Goal: Task Accomplishment & Management: Manage account settings

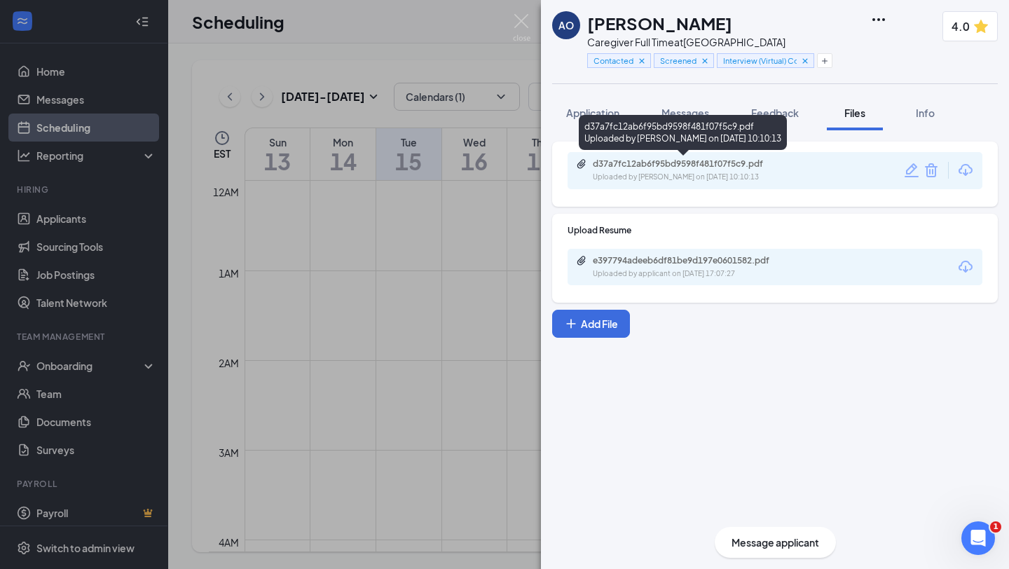
scroll to position [689, 0]
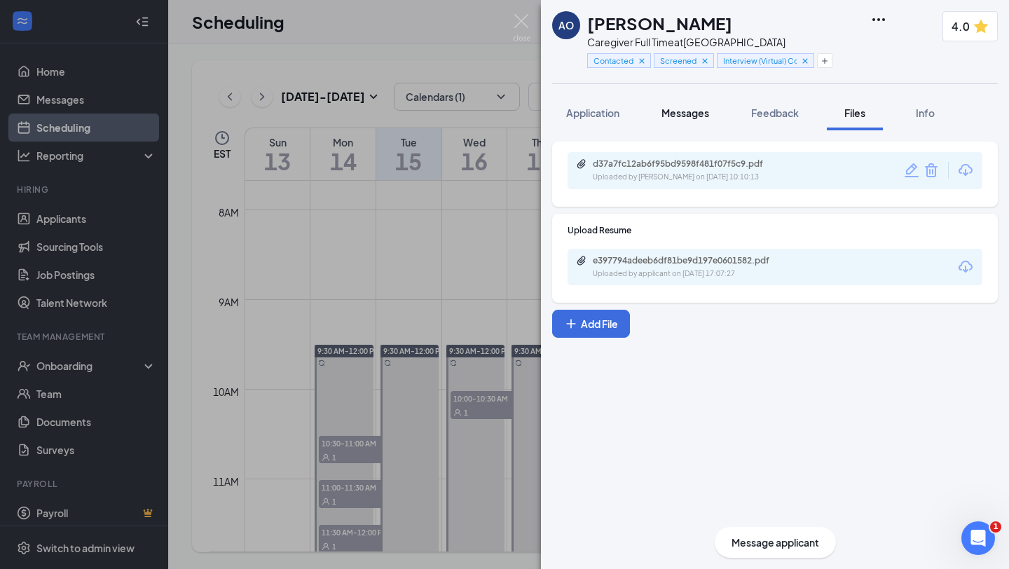
click at [689, 111] on span "Messages" at bounding box center [686, 113] width 48 height 13
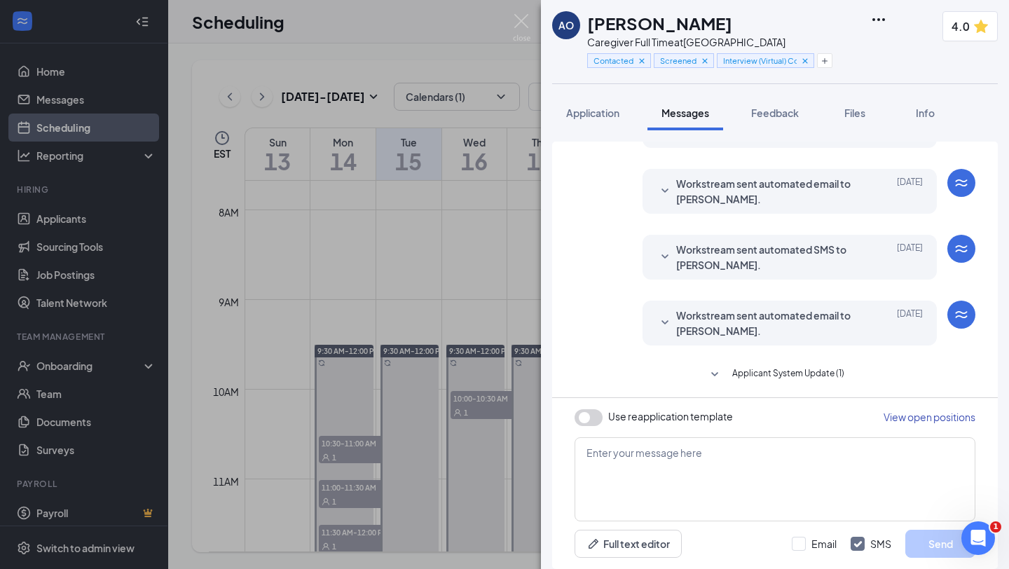
scroll to position [372, 0]
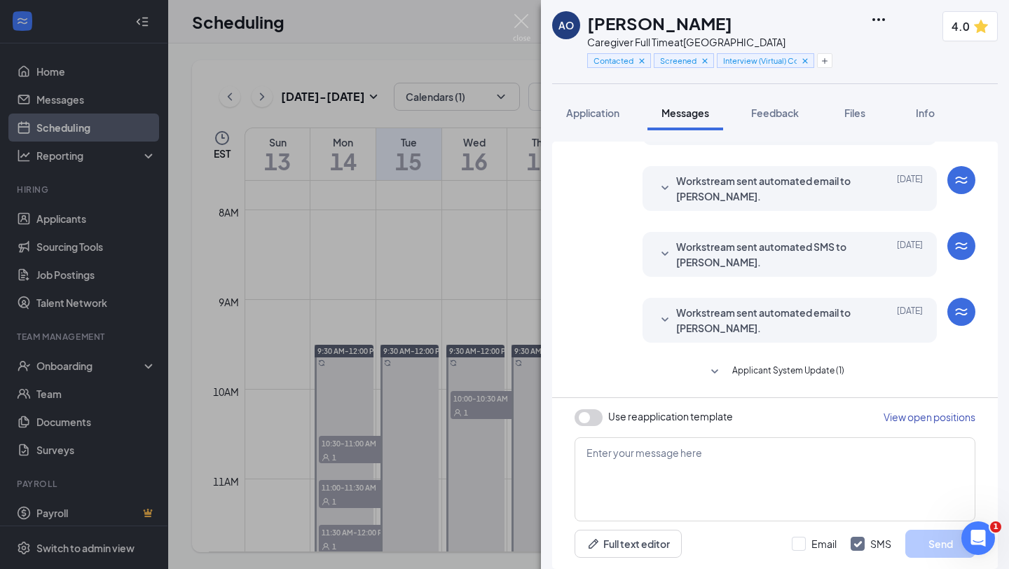
click at [714, 367] on icon "SmallChevronDown" at bounding box center [714, 372] width 17 height 17
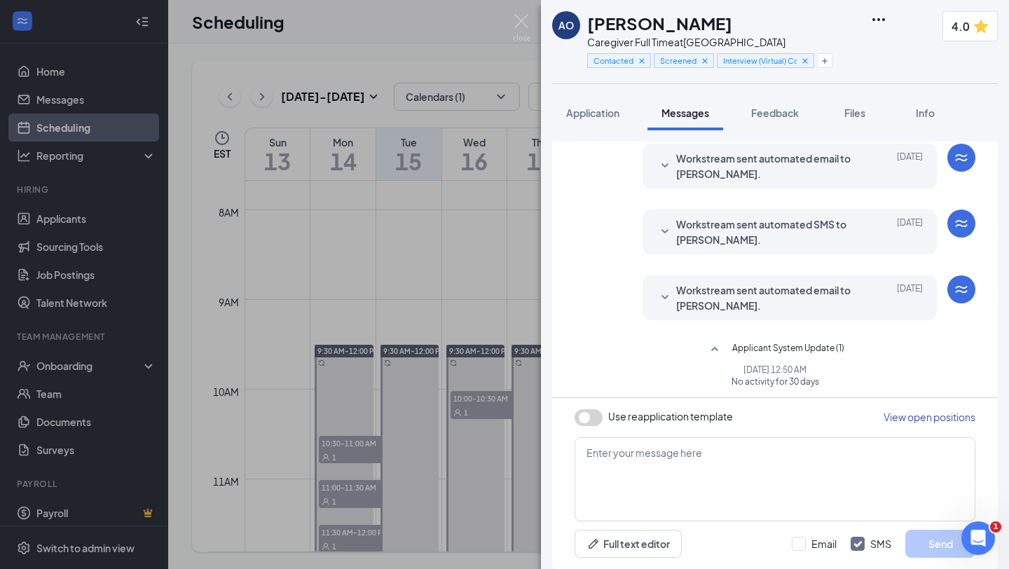
scroll to position [399, 0]
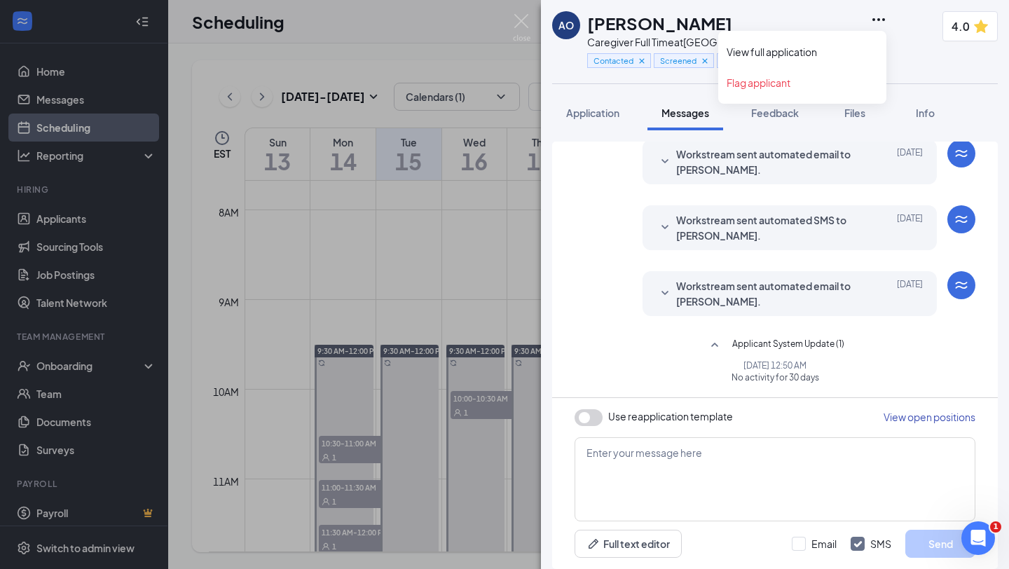
click at [879, 15] on icon "Ellipses" at bounding box center [878, 19] width 17 height 17
click at [786, 54] on link "View full application" at bounding box center [802, 52] width 151 height 14
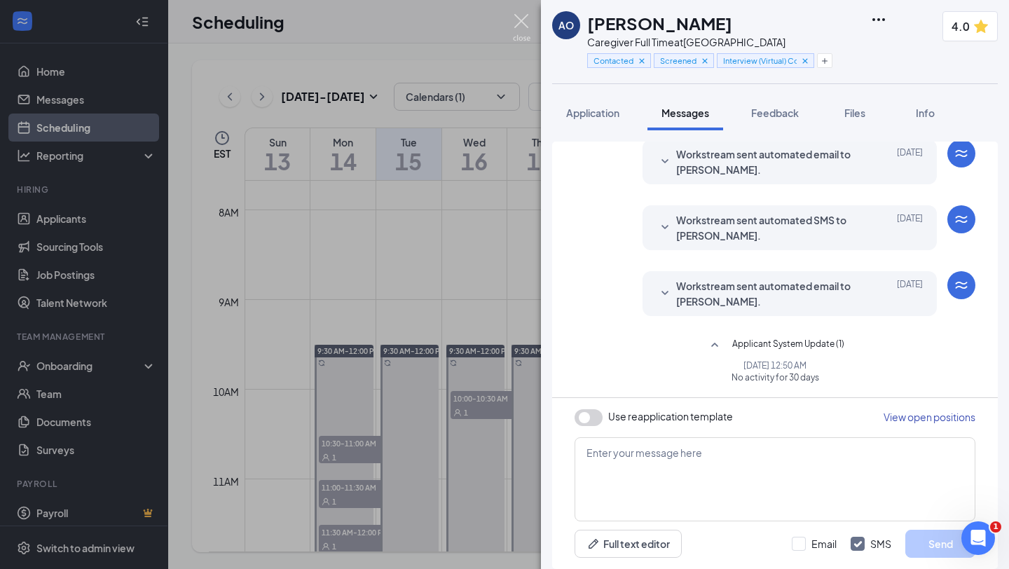
click at [527, 18] on img at bounding box center [522, 27] width 18 height 27
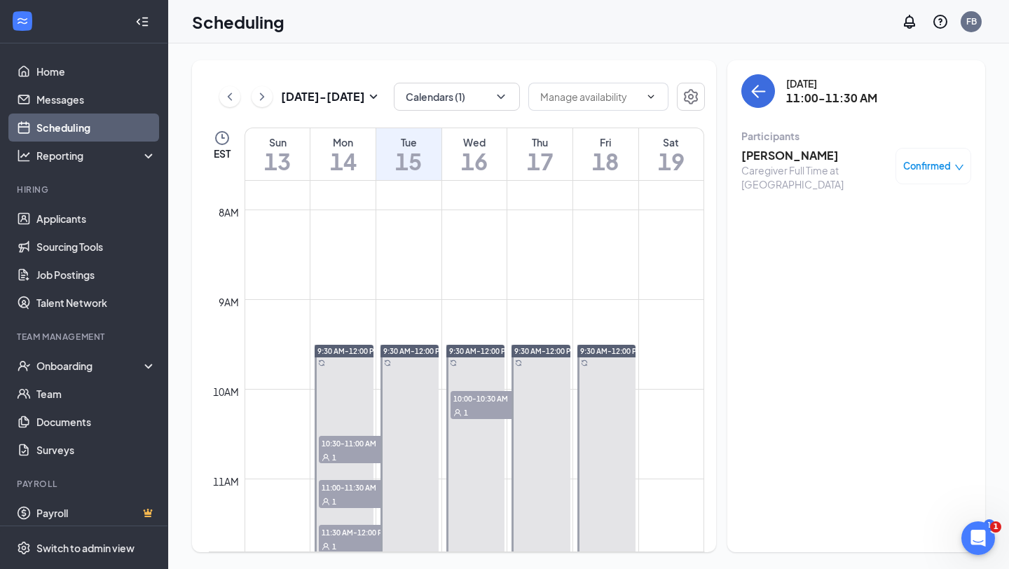
click at [765, 153] on h3 "[PERSON_NAME]" at bounding box center [814, 155] width 147 height 15
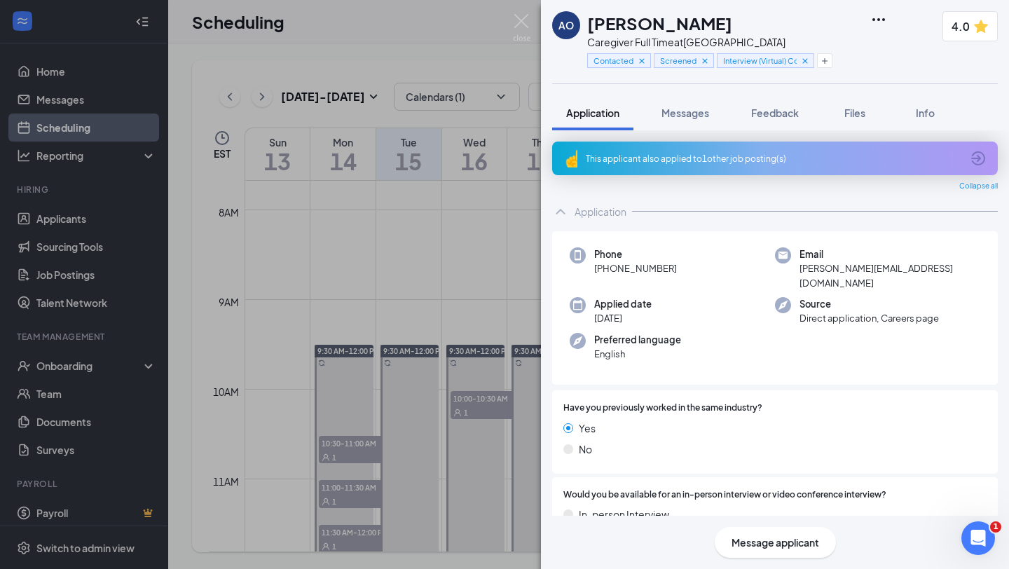
click at [877, 18] on icon "Ellipses" at bounding box center [878, 19] width 17 height 17
click at [723, 268] on div "Phone +1 (907) 231-3213" at bounding box center [672, 268] width 205 height 43
click at [768, 113] on span "Feedback" at bounding box center [775, 113] width 48 height 13
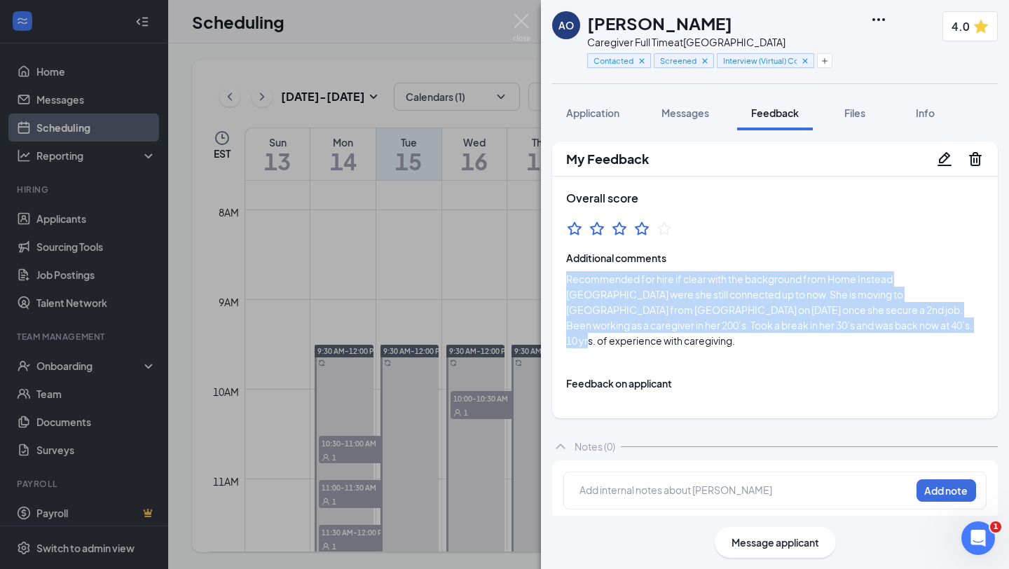
drag, startPoint x: 793, startPoint y: 327, endPoint x: 563, endPoint y: 278, distance: 234.5
click at [563, 278] on div "Overall score Additional comments Recommended for hire if clear with the backgr…" at bounding box center [775, 270] width 446 height 186
copy span "Recommended for hire if clear with the background from Home Instead [GEOGRAPHIC…"
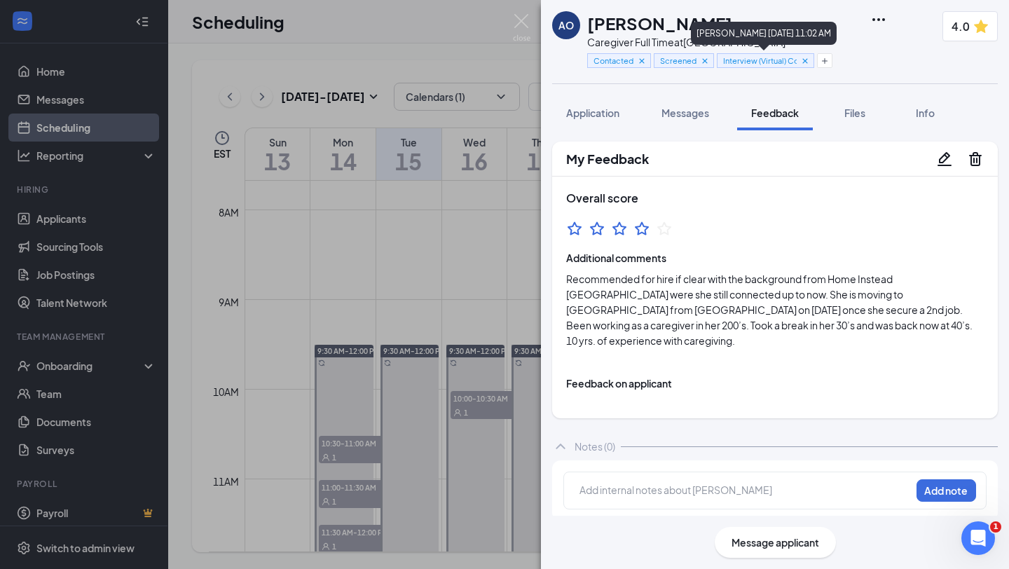
click at [731, 65] on span "Interview (Virtual) Completed" at bounding box center [760, 61] width 74 height 12
click at [765, 546] on span "Message applicant" at bounding box center [776, 542] width 88 height 15
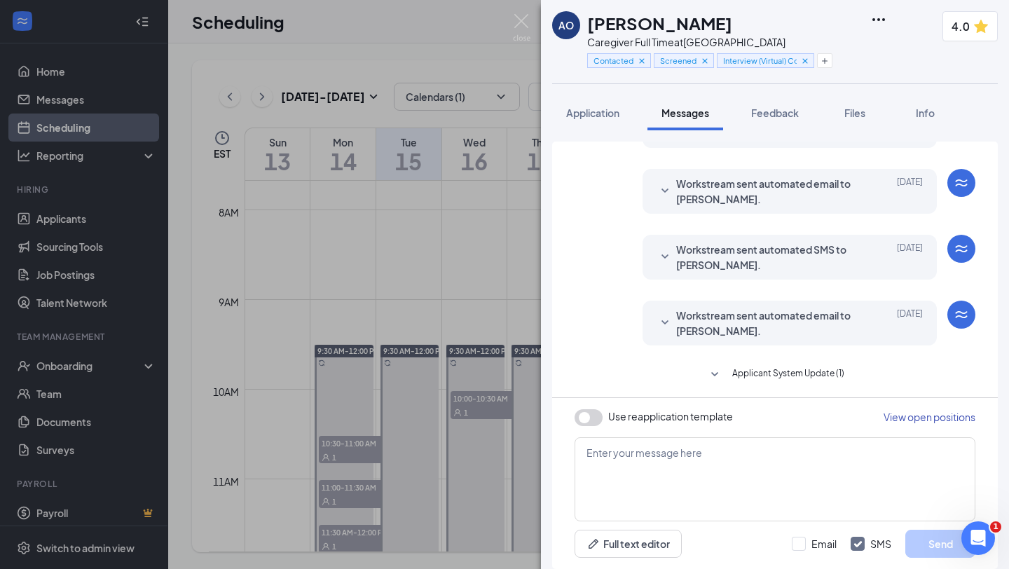
scroll to position [372, 0]
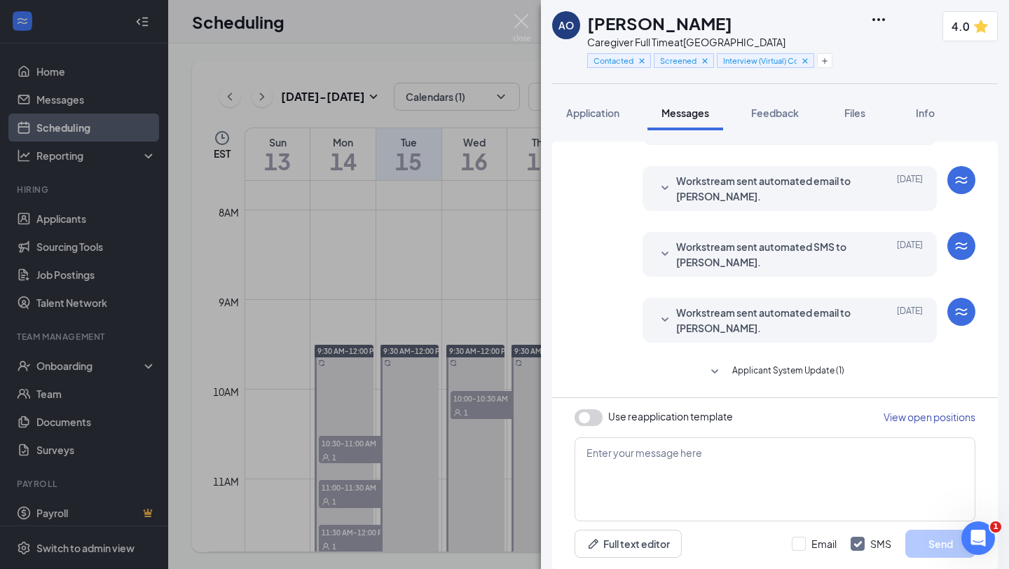
click at [713, 371] on icon "SmallChevronDown" at bounding box center [714, 371] width 7 height 4
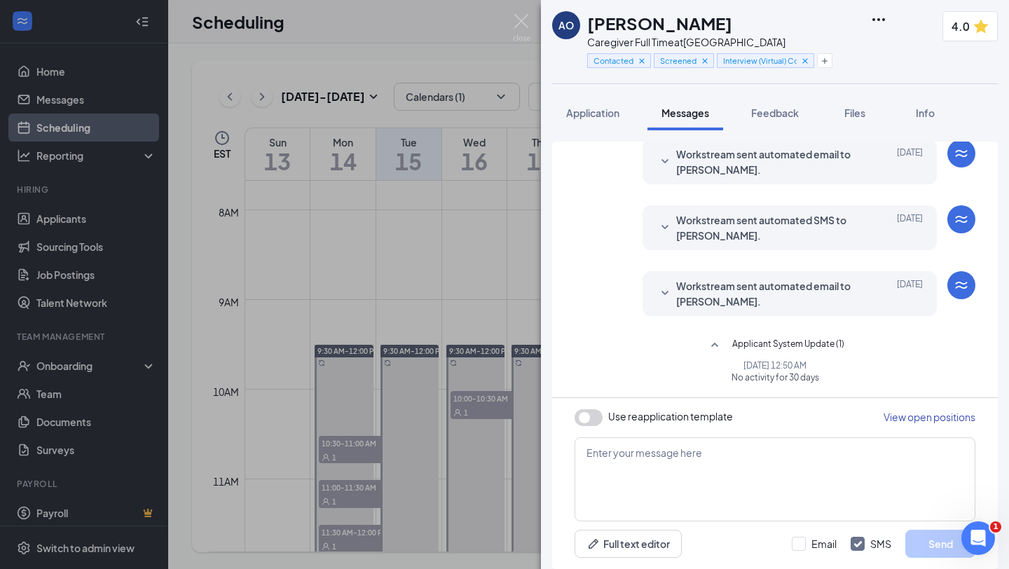
click at [716, 338] on icon "SmallChevronUp" at bounding box center [714, 345] width 17 height 17
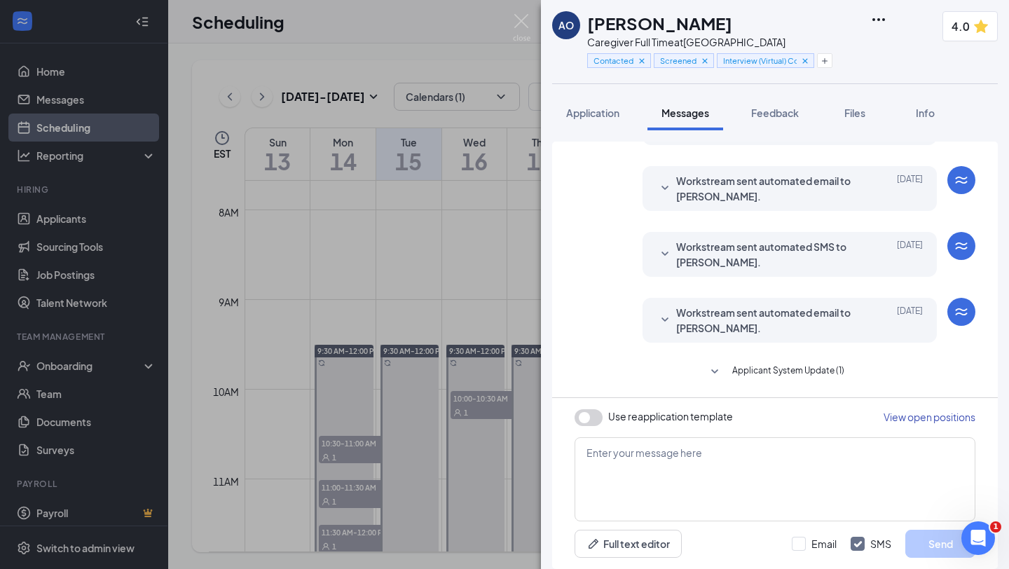
scroll to position [372, 0]
click at [864, 113] on span "Files" at bounding box center [855, 113] width 21 height 13
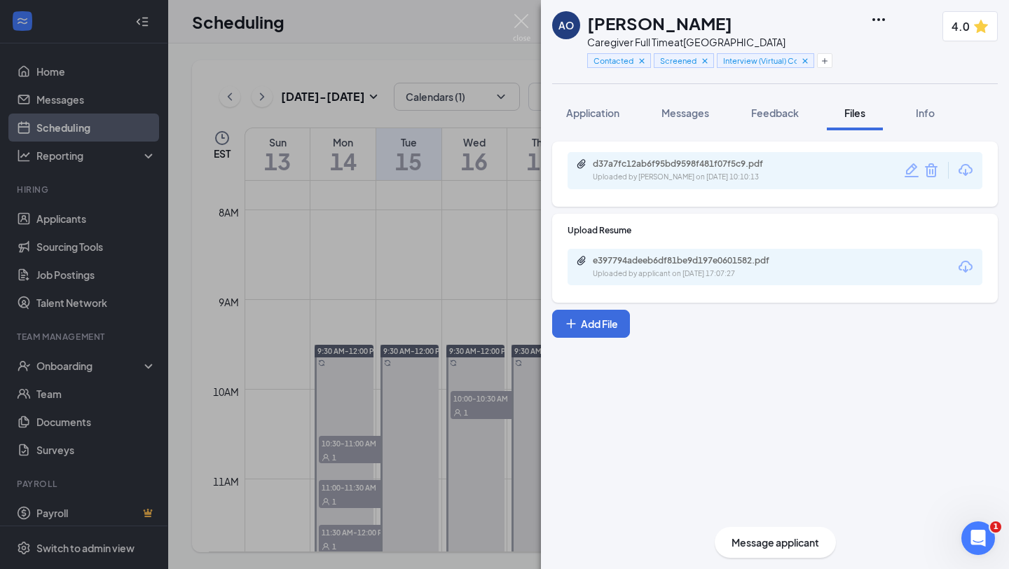
click at [966, 174] on icon "Download" at bounding box center [966, 170] width 14 height 12
click at [966, 266] on icon "Download" at bounding box center [965, 267] width 17 height 17
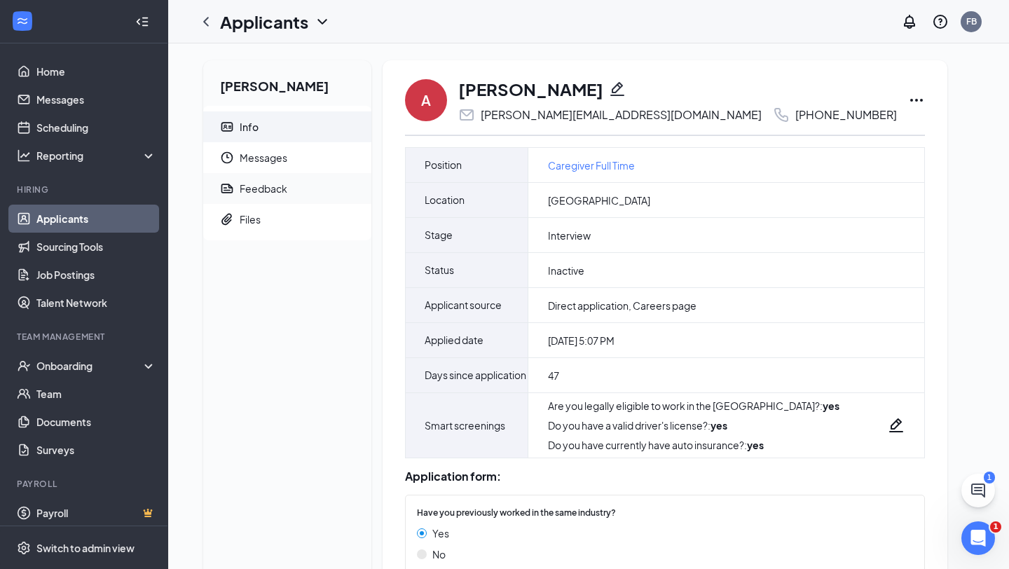
click at [261, 193] on div "Feedback" at bounding box center [264, 189] width 48 height 14
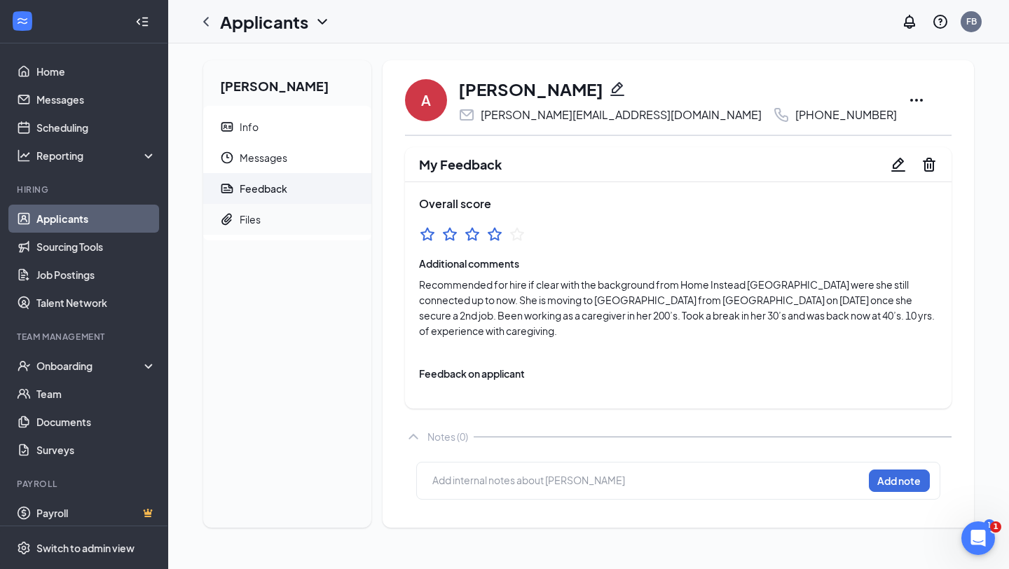
click at [241, 228] on span "Files" at bounding box center [300, 219] width 121 height 31
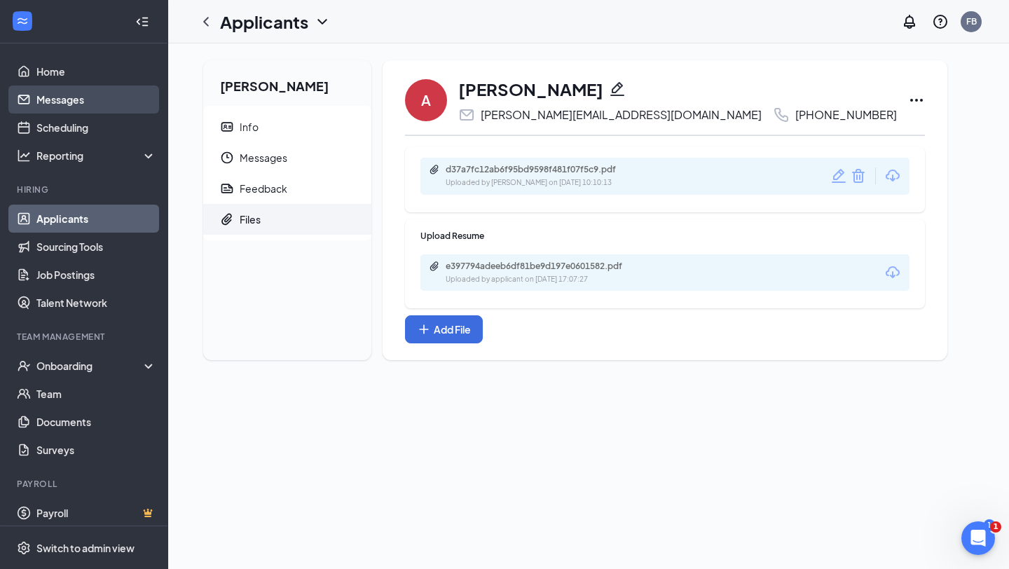
click at [81, 92] on link "Messages" at bounding box center [96, 100] width 120 height 28
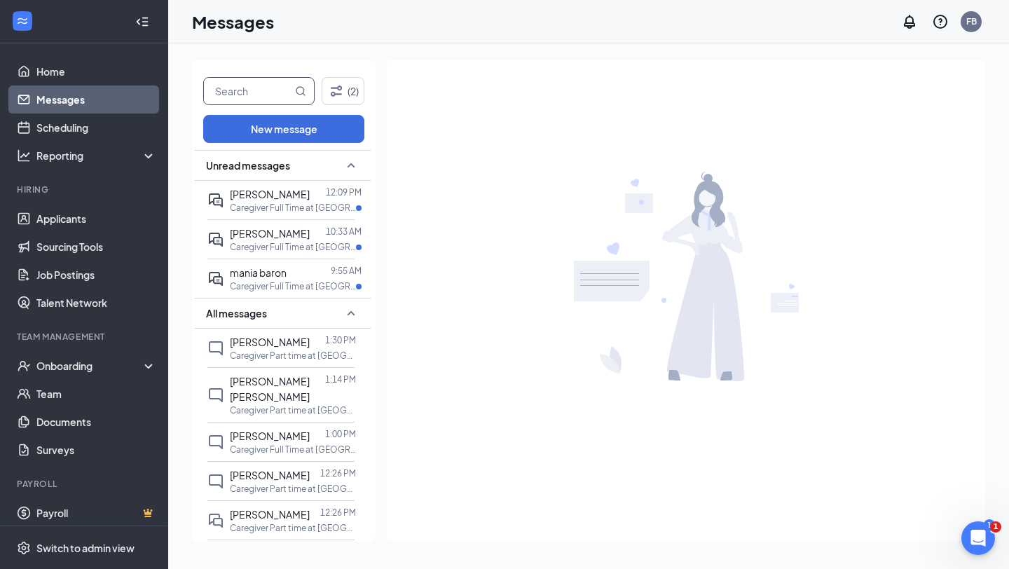
click at [240, 92] on input "text" at bounding box center [248, 91] width 88 height 27
type input "[PERSON_NAME]"
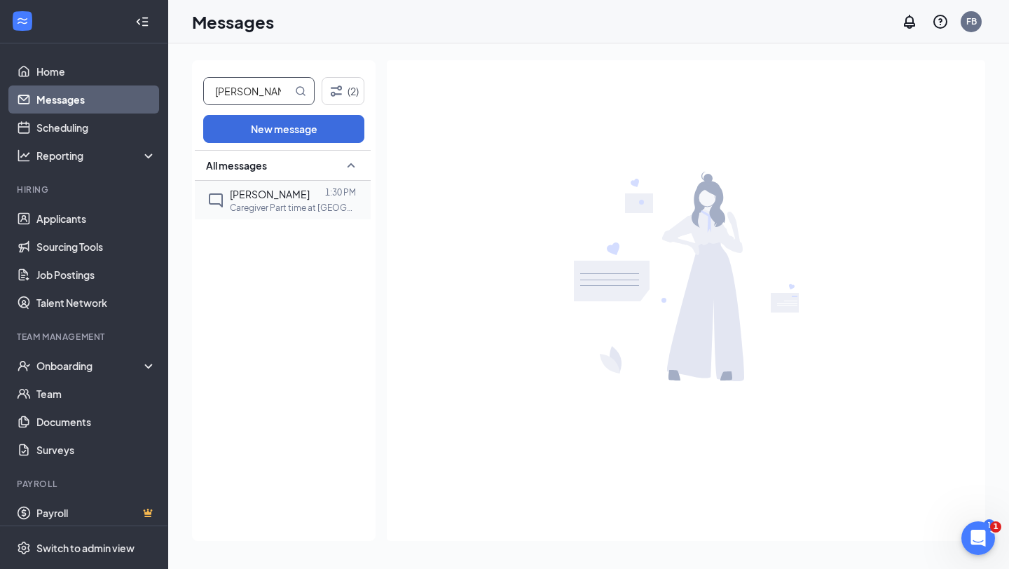
click at [264, 198] on span "[PERSON_NAME]" at bounding box center [270, 194] width 80 height 13
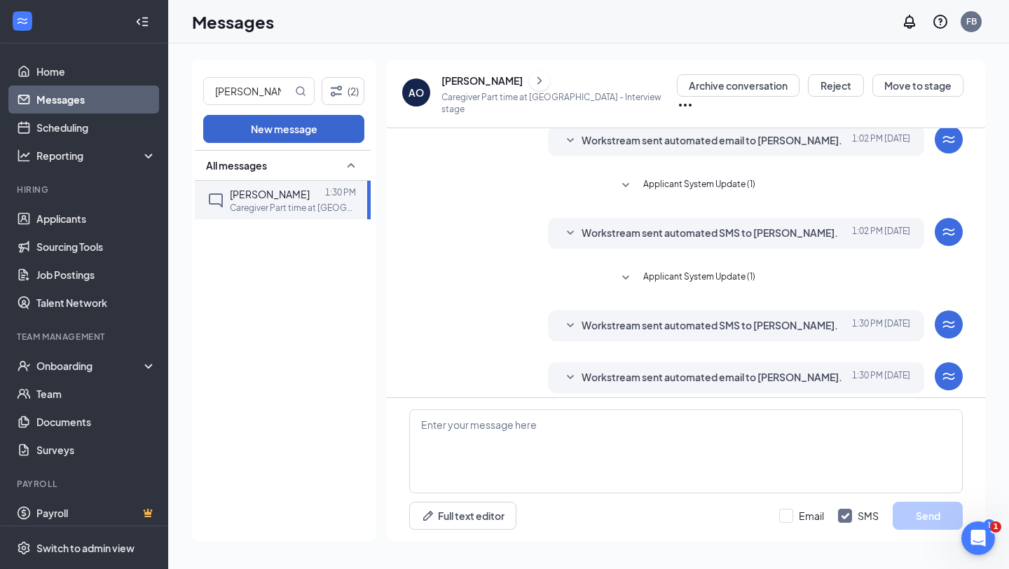
scroll to position [57, 0]
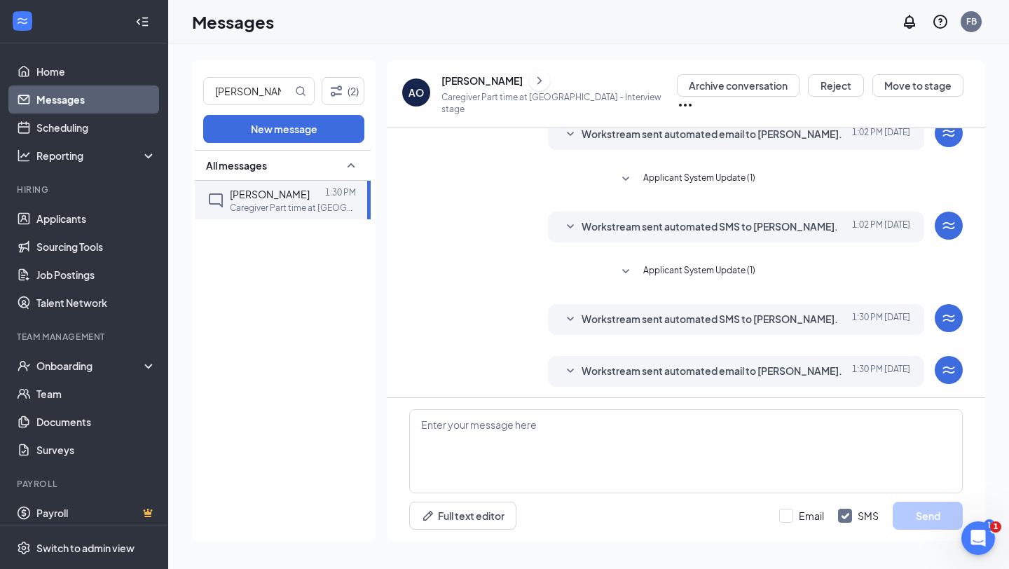
click at [470, 83] on div "[PERSON_NAME]" at bounding box center [482, 81] width 81 height 14
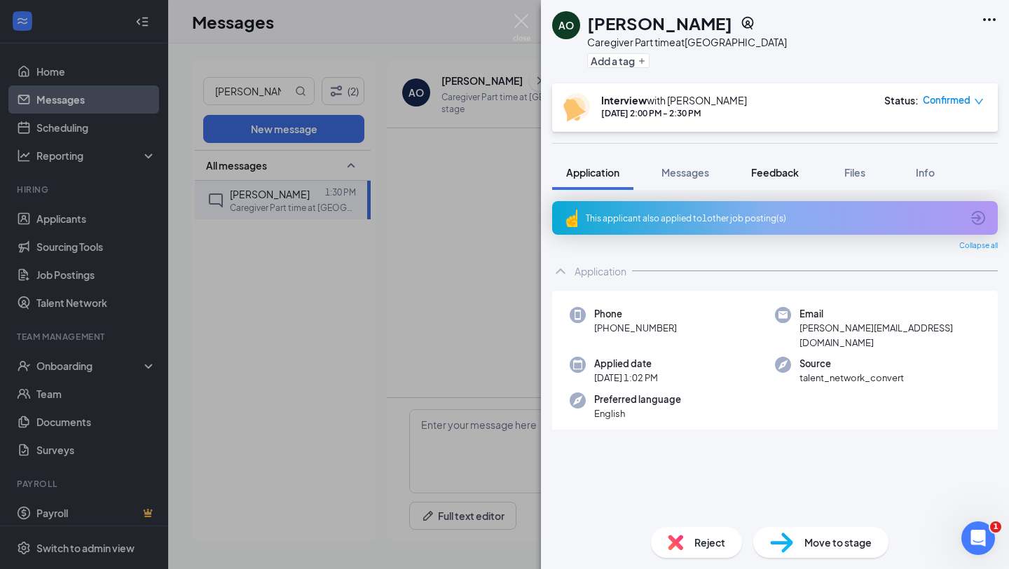
click at [772, 171] on span "Feedback" at bounding box center [775, 172] width 48 height 13
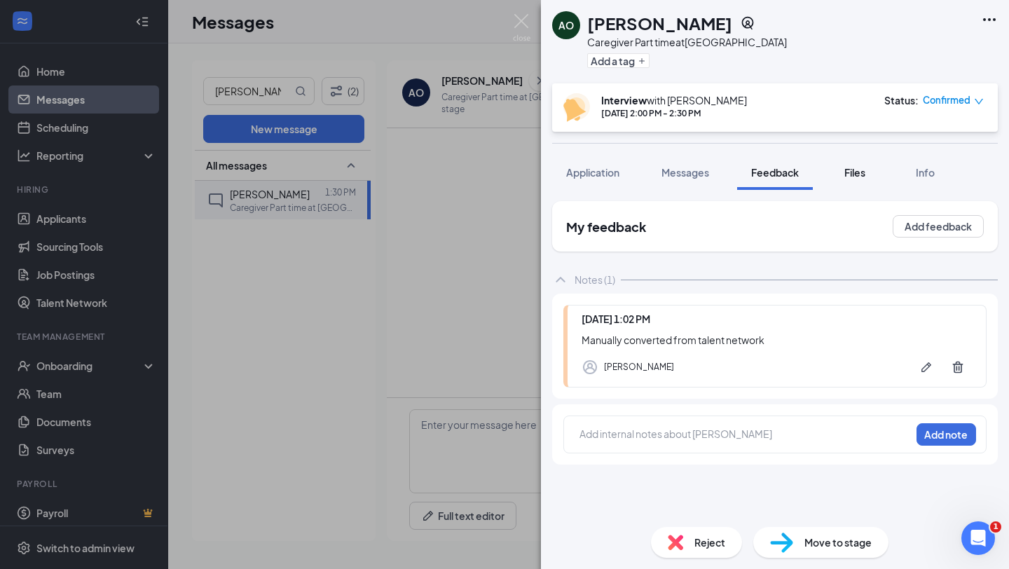
click at [864, 172] on span "Files" at bounding box center [855, 172] width 21 height 13
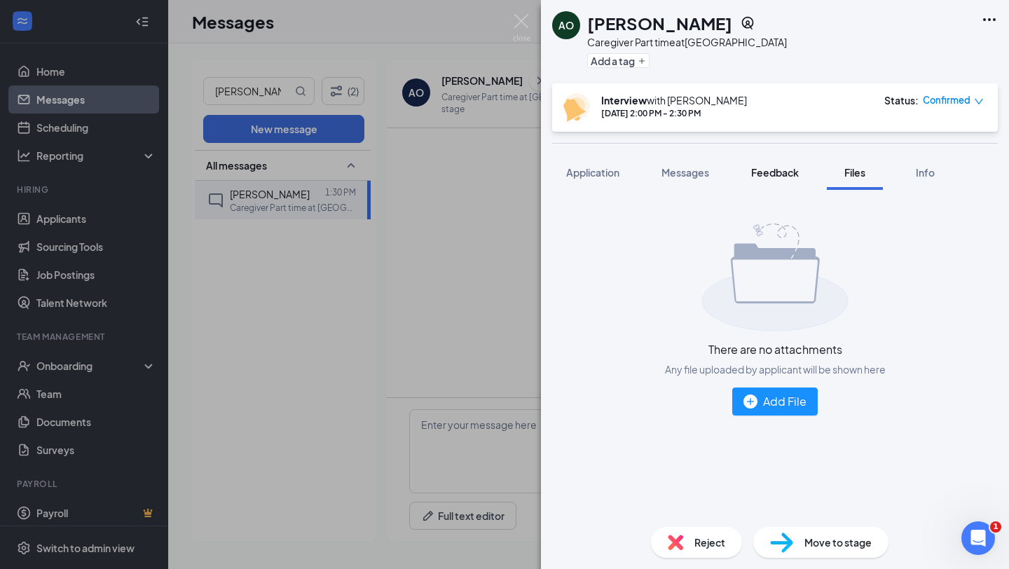
click at [794, 166] on span "Feedback" at bounding box center [775, 172] width 48 height 13
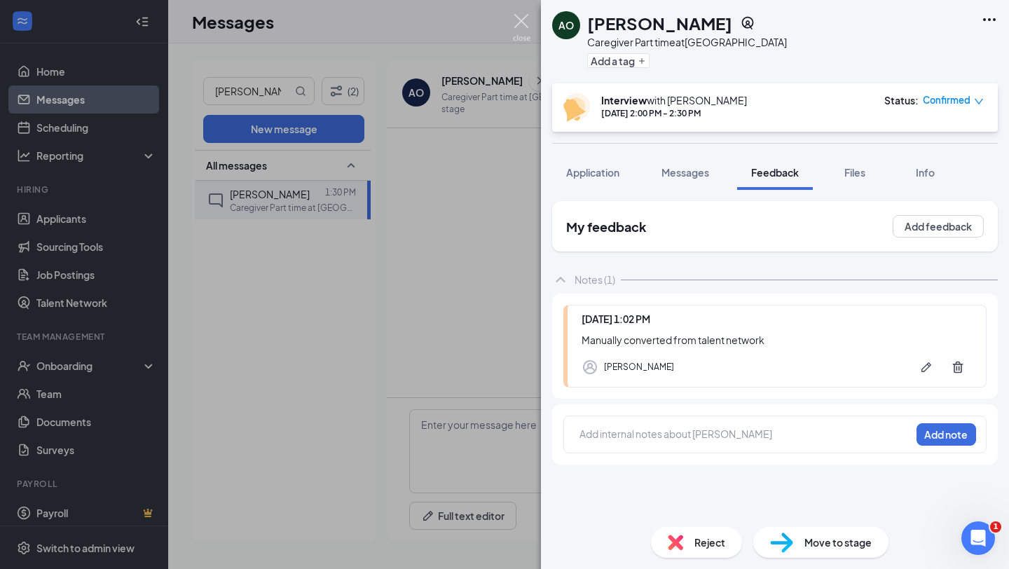
click at [522, 19] on img at bounding box center [522, 27] width 18 height 27
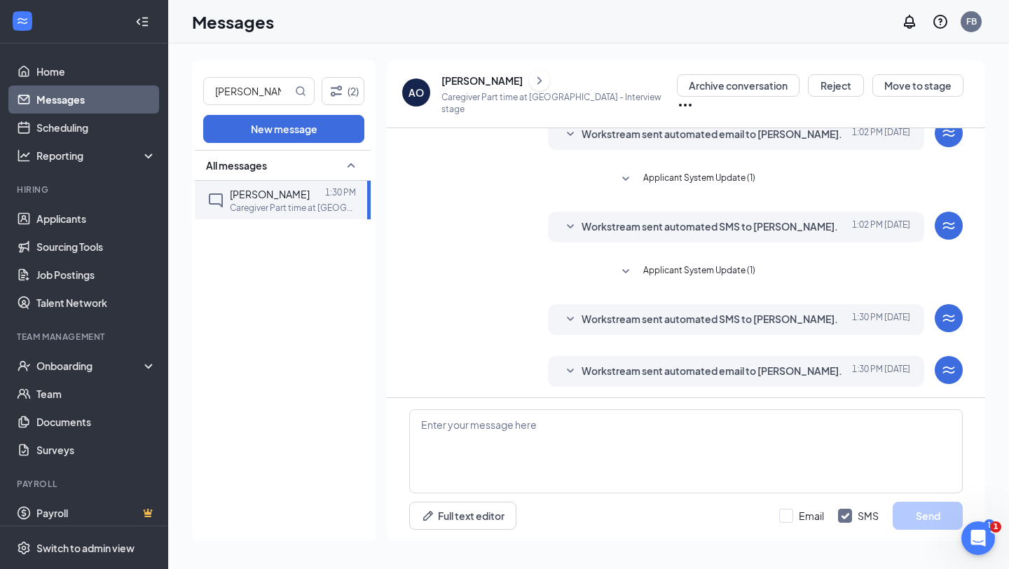
click at [465, 86] on div "[PERSON_NAME]" at bounding box center [482, 81] width 81 height 14
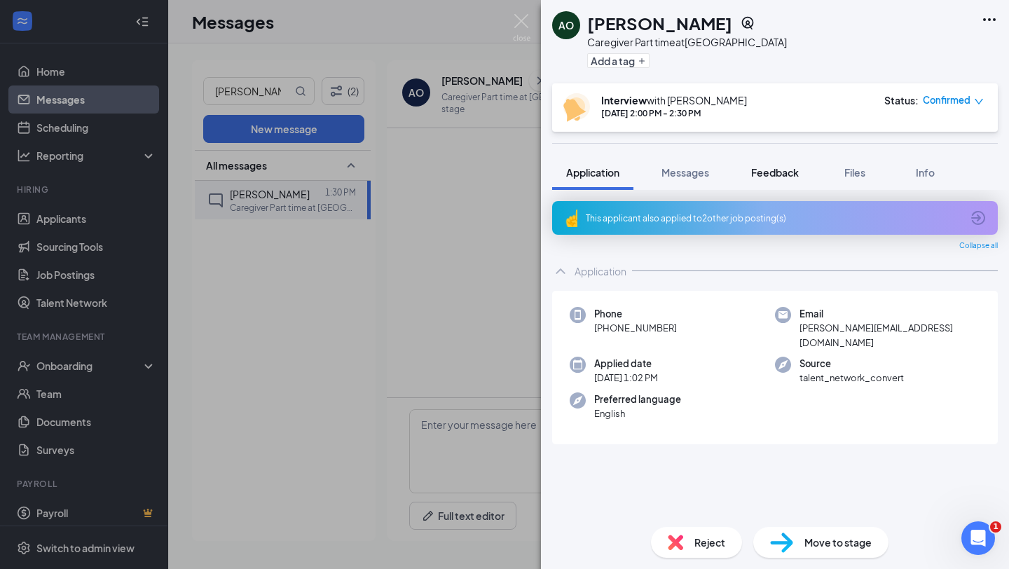
click at [784, 165] on div "Feedback" at bounding box center [775, 172] width 48 height 14
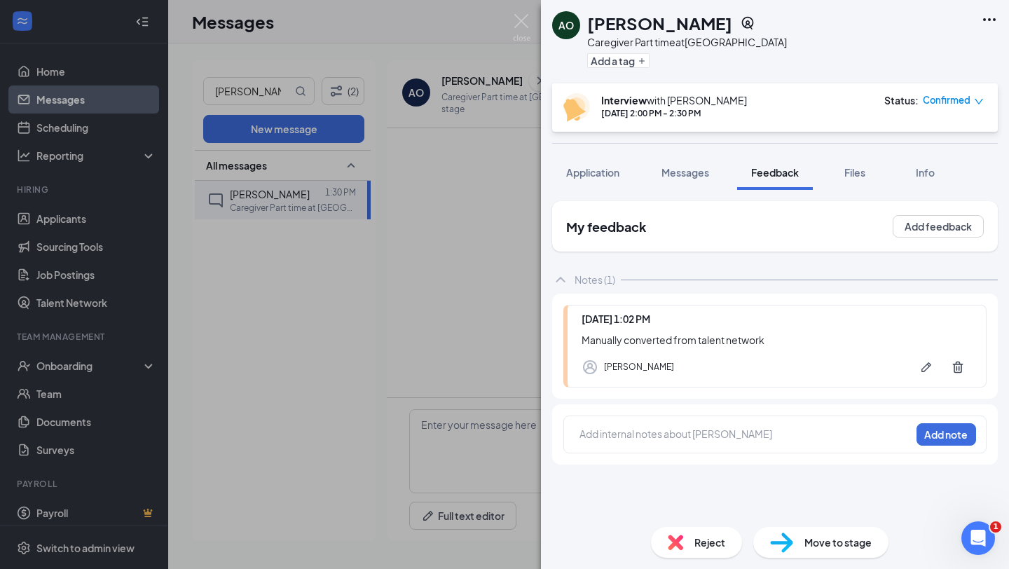
click at [592, 427] on div at bounding box center [745, 434] width 330 height 15
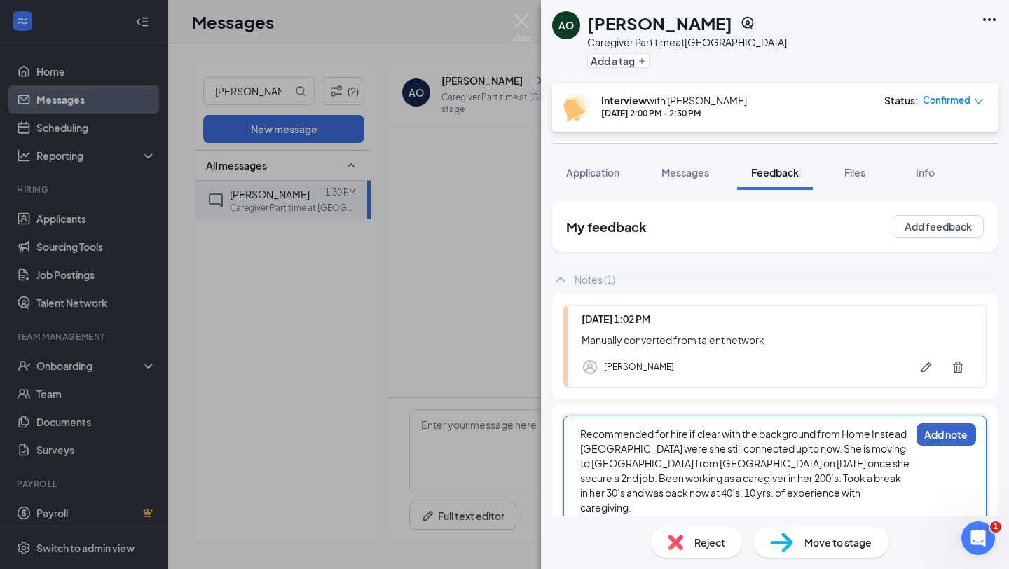
click at [947, 439] on button "Add note" at bounding box center [947, 434] width 60 height 22
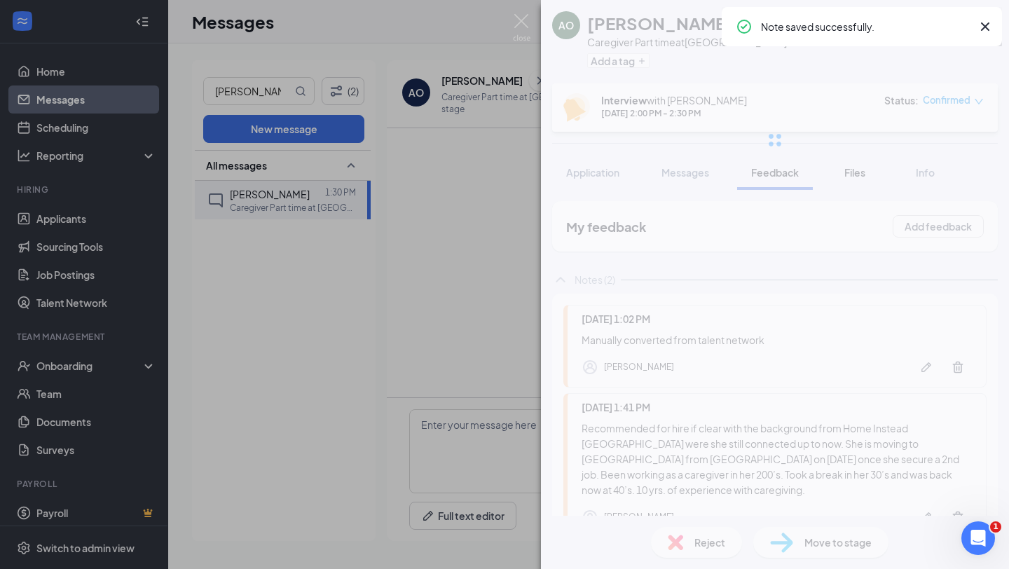
click at [858, 172] on div at bounding box center [775, 140] width 468 height 280
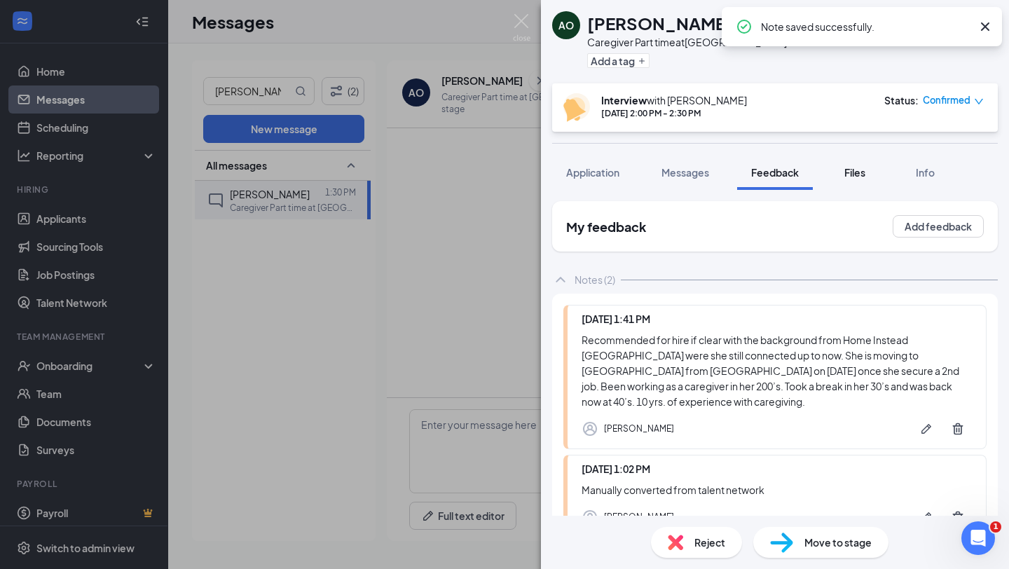
click at [857, 172] on span "Files" at bounding box center [855, 172] width 21 height 13
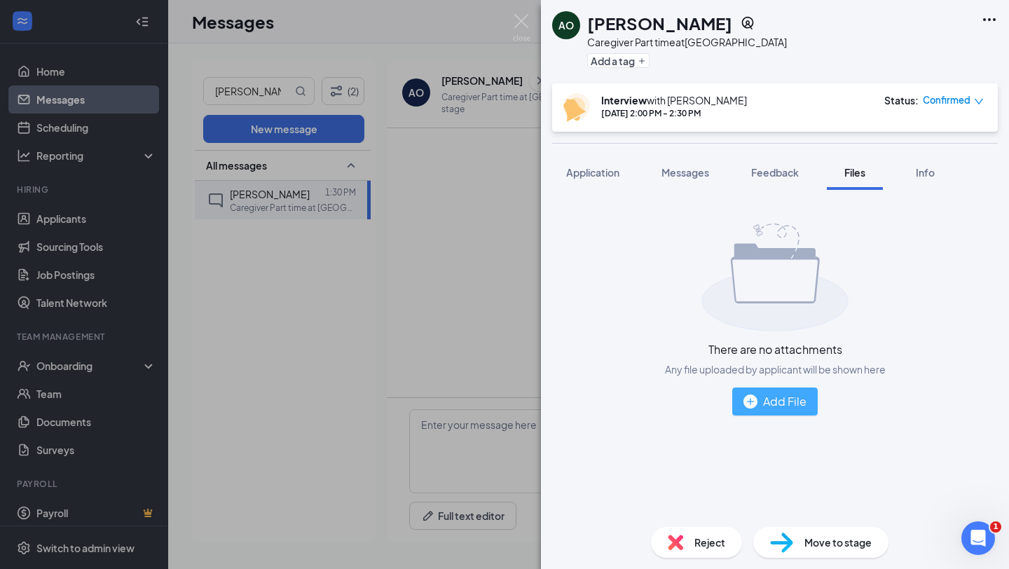
click at [765, 405] on div "Add File" at bounding box center [775, 401] width 63 height 18
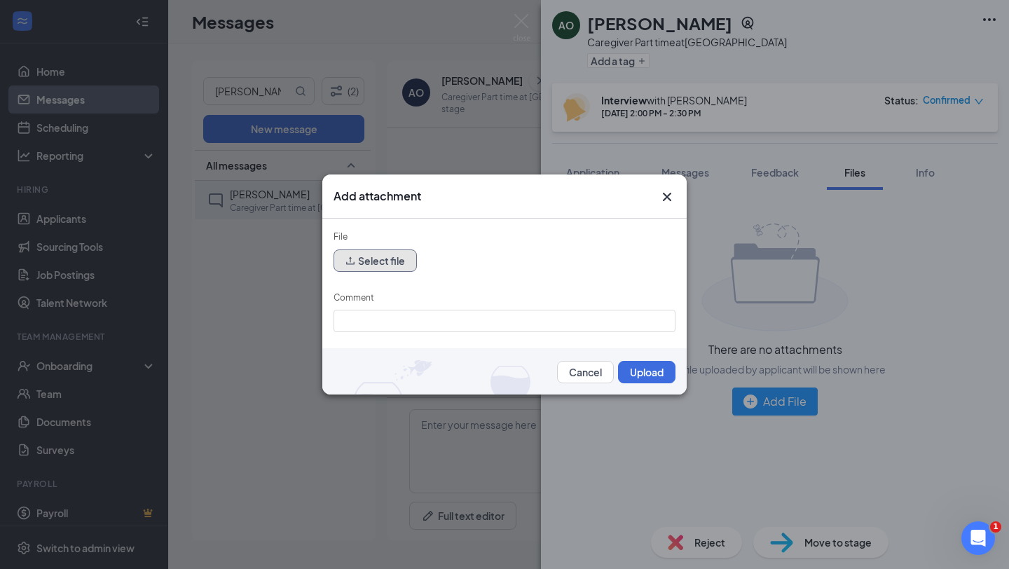
click at [381, 266] on button "Select file" at bounding box center [375, 260] width 83 height 22
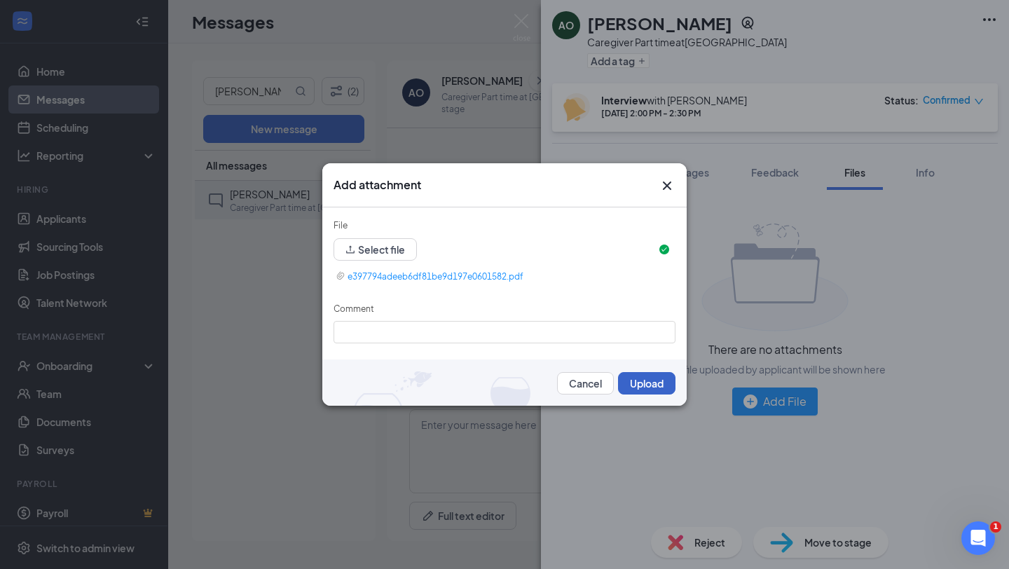
click at [655, 380] on button "Upload" at bounding box center [646, 383] width 57 height 22
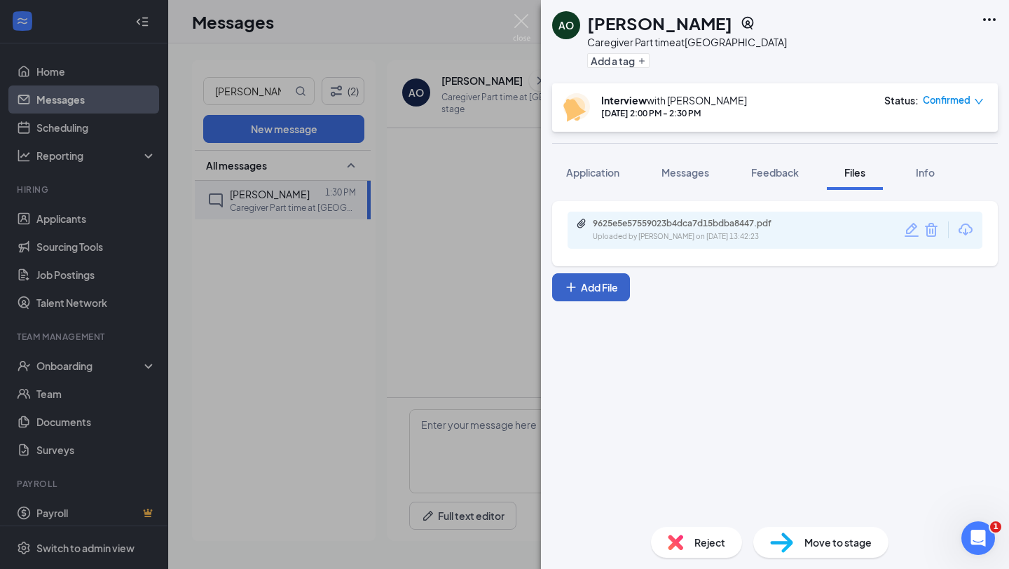
click at [595, 285] on button "Add File" at bounding box center [591, 287] width 78 height 28
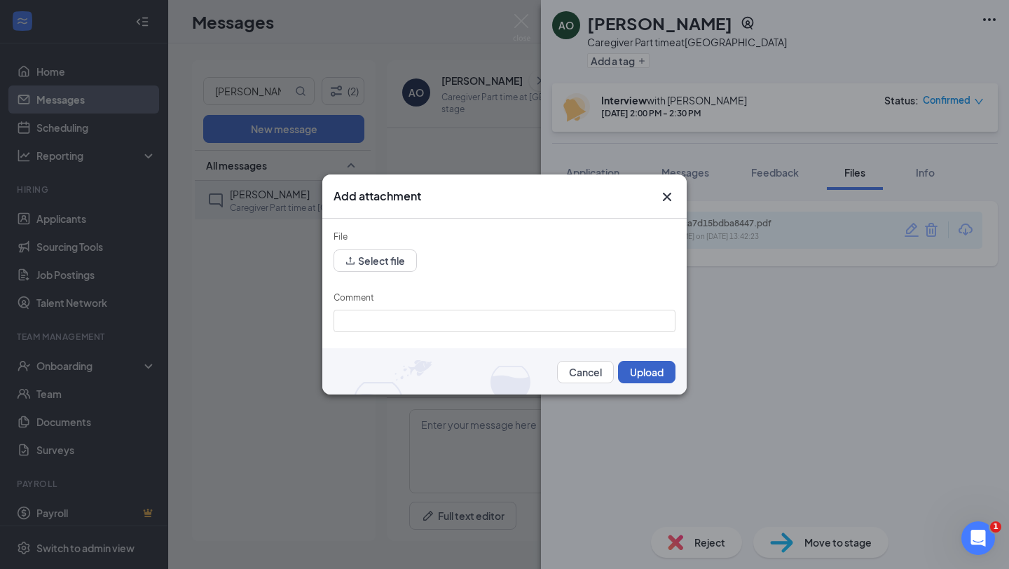
click at [640, 376] on button "Upload" at bounding box center [646, 372] width 57 height 22
click at [365, 256] on button "Select file" at bounding box center [375, 260] width 83 height 22
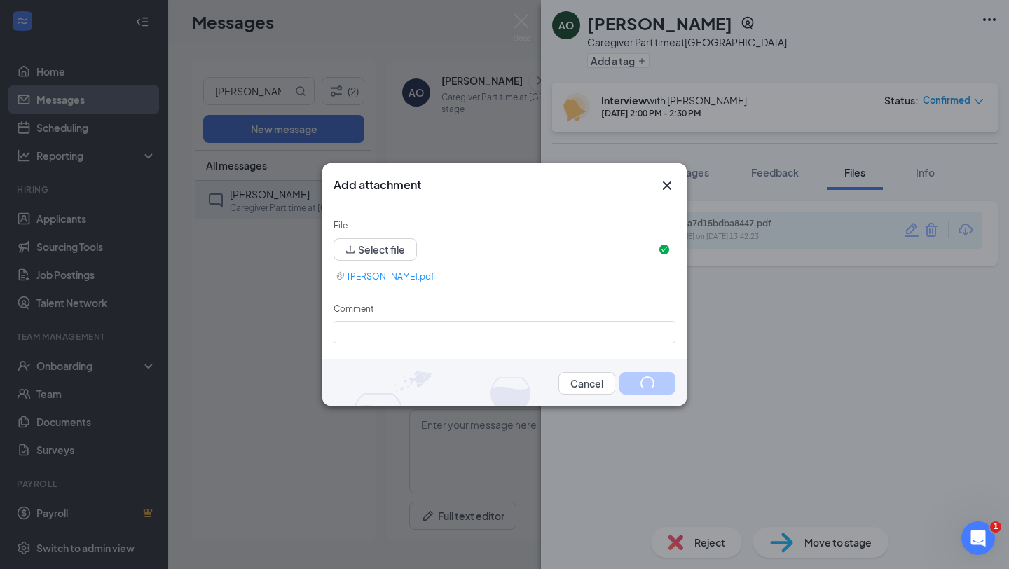
scroll to position [57, 0]
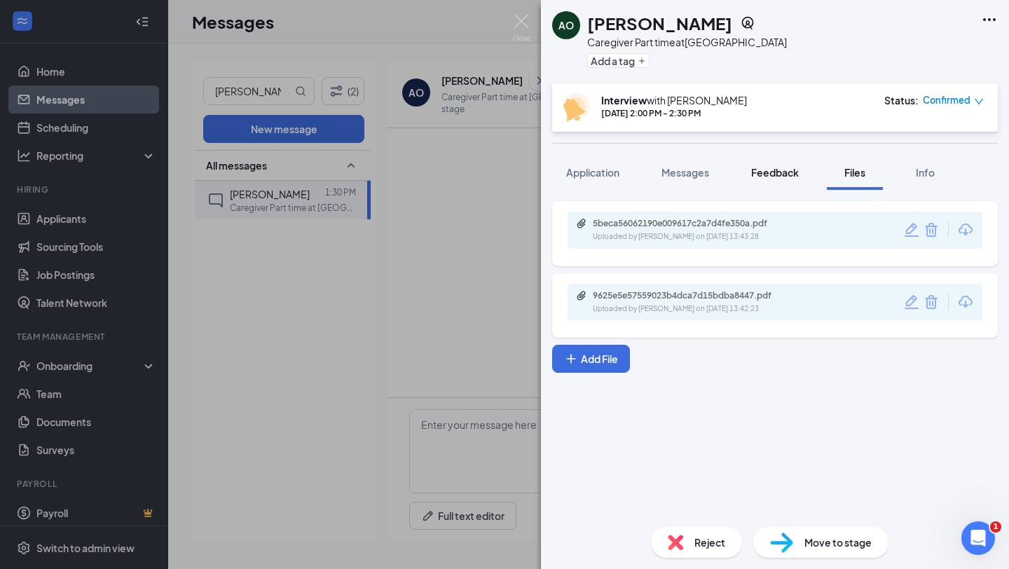
click at [780, 170] on span "Feedback" at bounding box center [775, 172] width 48 height 13
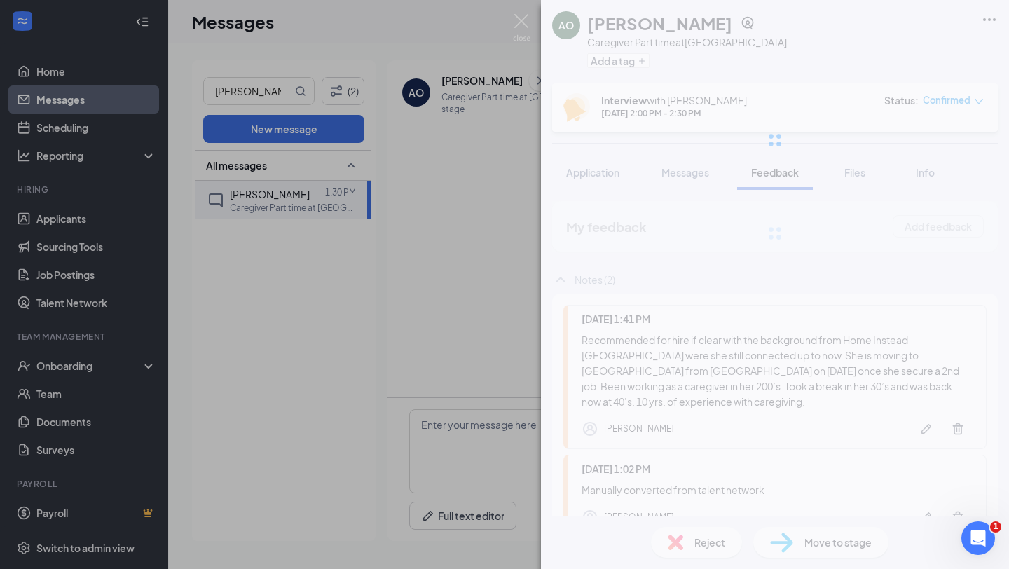
click at [780, 170] on div at bounding box center [775, 140] width 468 height 280
click at [856, 172] on span "Files" at bounding box center [855, 172] width 21 height 13
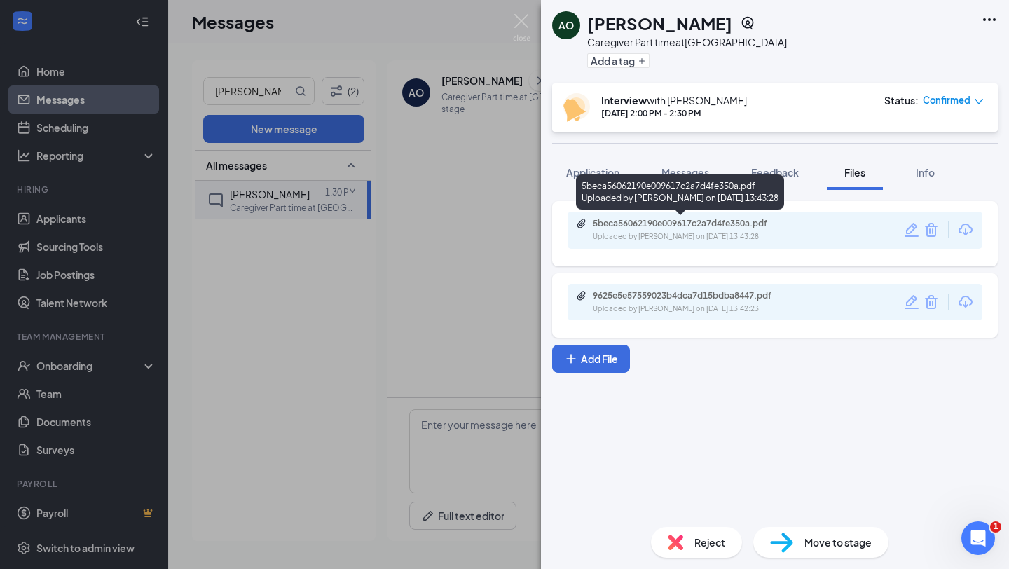
click at [657, 235] on div "Uploaded by Fritzie Baricar on Aug 26, 2025 at 13:43:28" at bounding box center [698, 236] width 210 height 11
